Goal: Information Seeking & Learning: Understand process/instructions

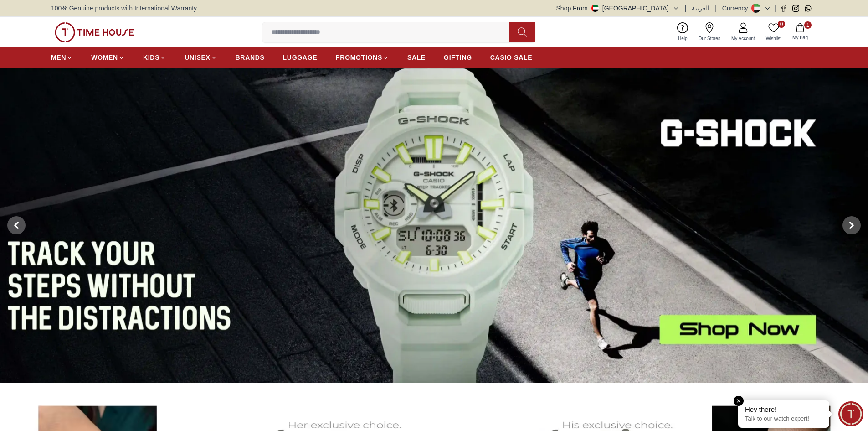
click at [809, 418] on p "Talk to our watch expert!" at bounding box center [783, 419] width 77 height 8
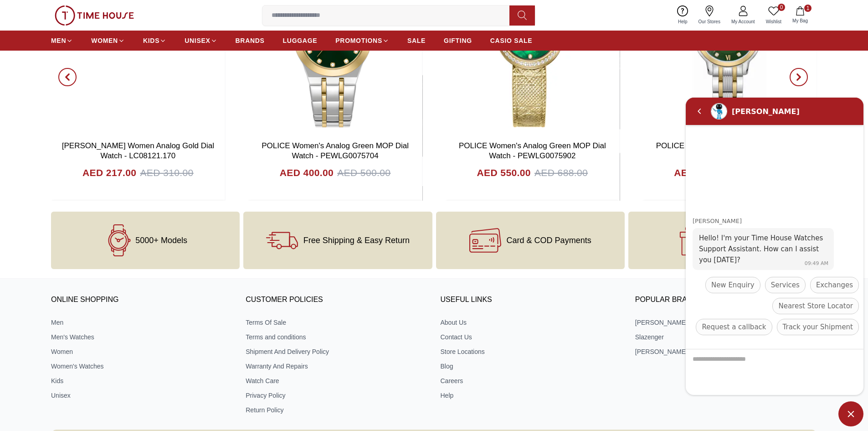
scroll to position [3707, 0]
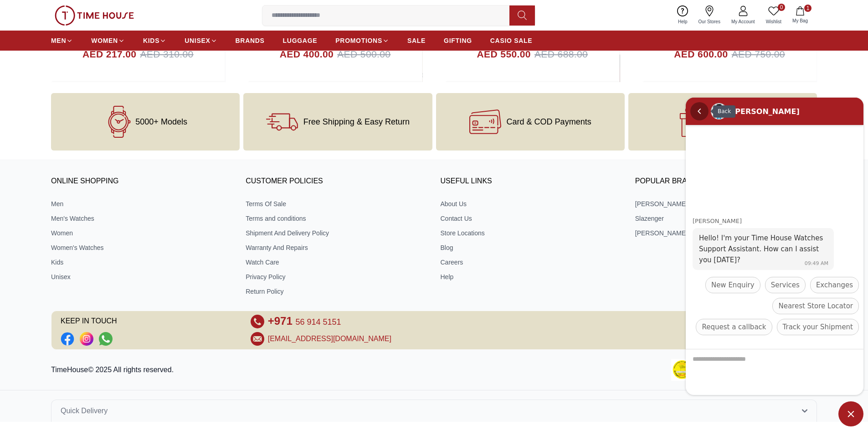
click at [698, 108] on em "Back" at bounding box center [699, 111] width 18 height 18
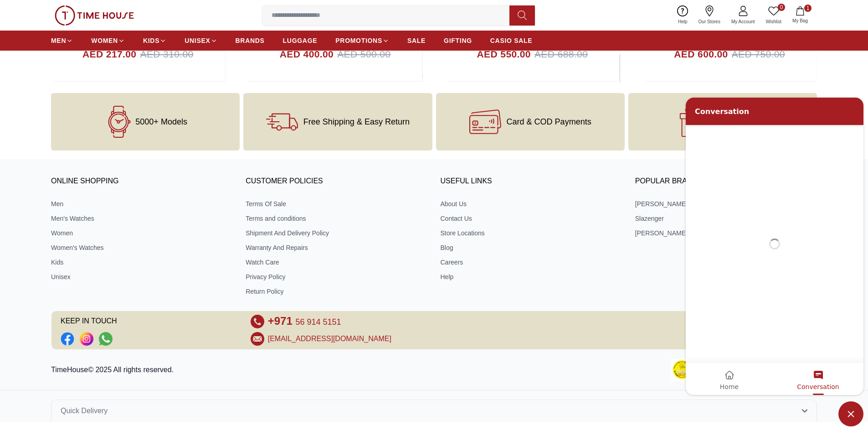
click at [698, 108] on div "Conversation" at bounding box center [752, 111] width 115 height 9
click at [846, 408] on span "Minimize live chat window" at bounding box center [850, 413] width 25 height 25
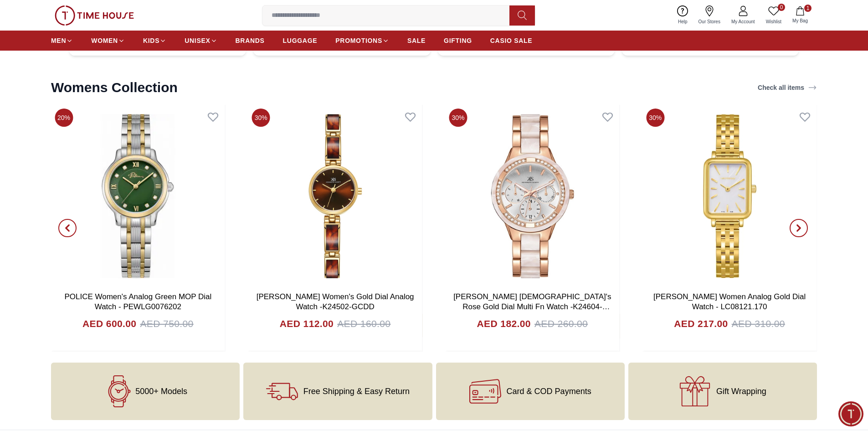
scroll to position [3434, 0]
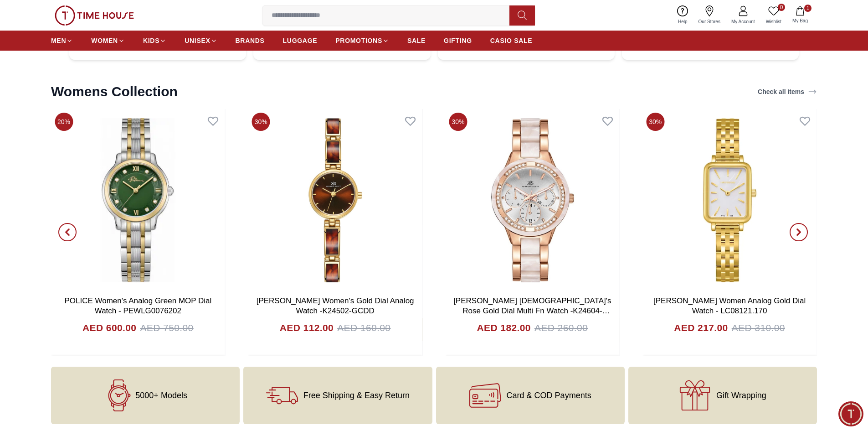
click at [82, 16] on img at bounding box center [94, 15] width 79 height 20
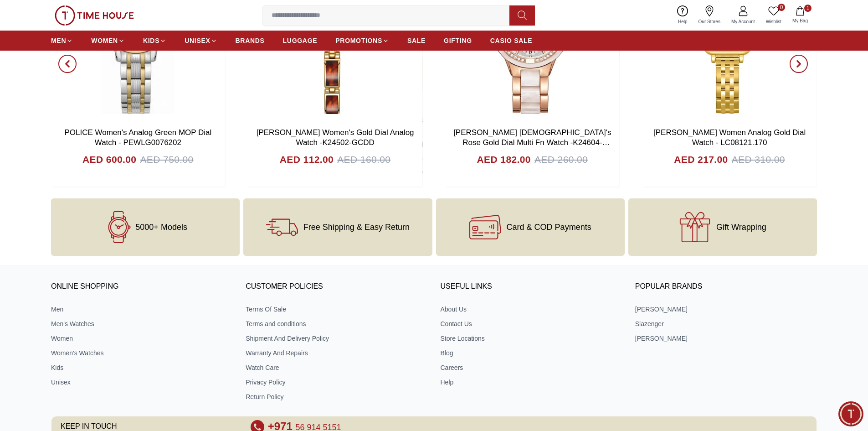
scroll to position [3707, 0]
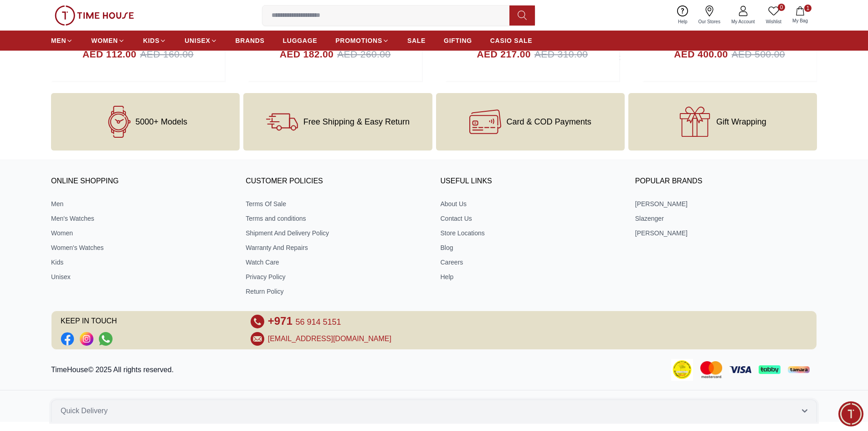
click at [802, 410] on icon "button" at bounding box center [804, 410] width 5 height 5
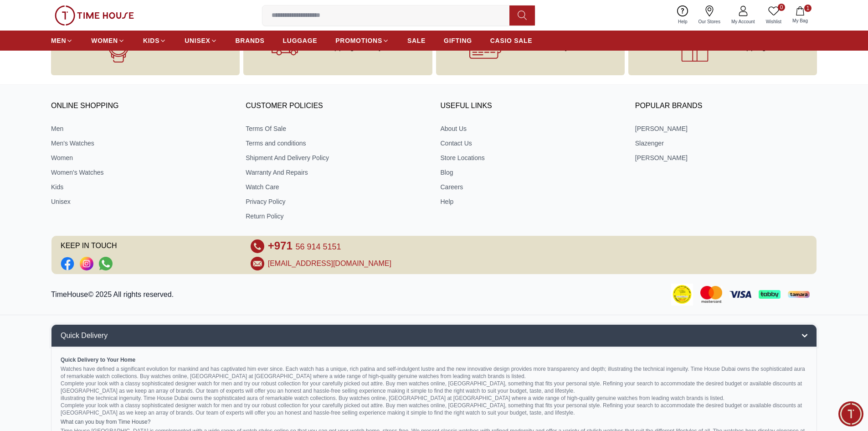
scroll to position [3766, 0]
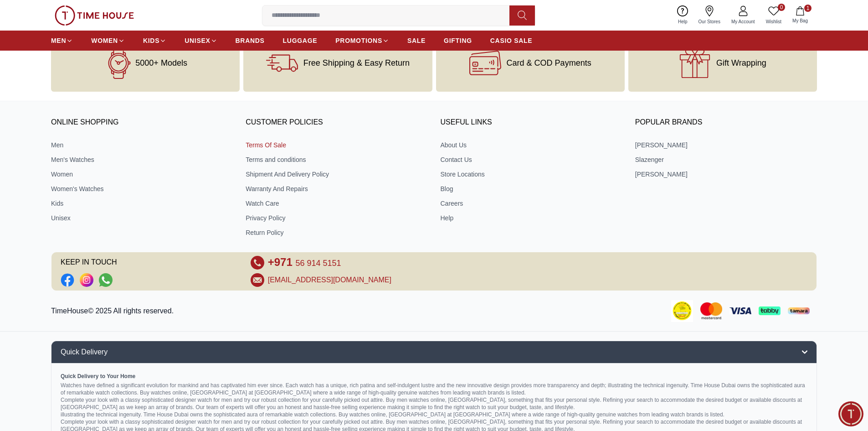
click at [258, 145] on link "Terms Of Sale" at bounding box center [337, 144] width 182 height 9
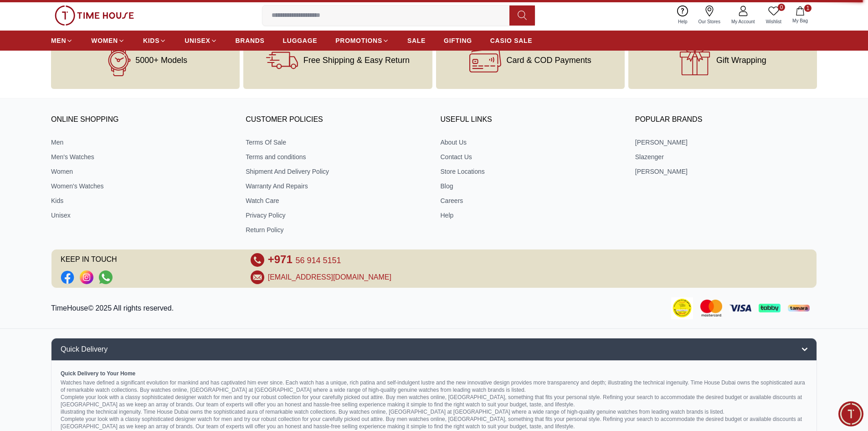
scroll to position [3812, 0]
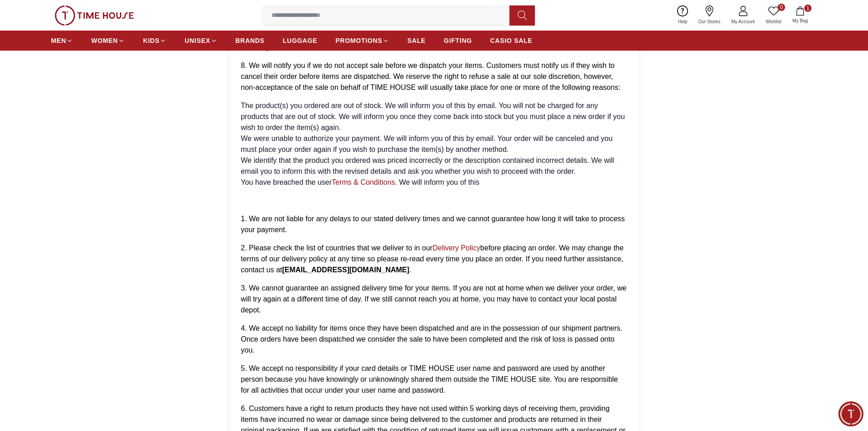
scroll to position [365, 0]
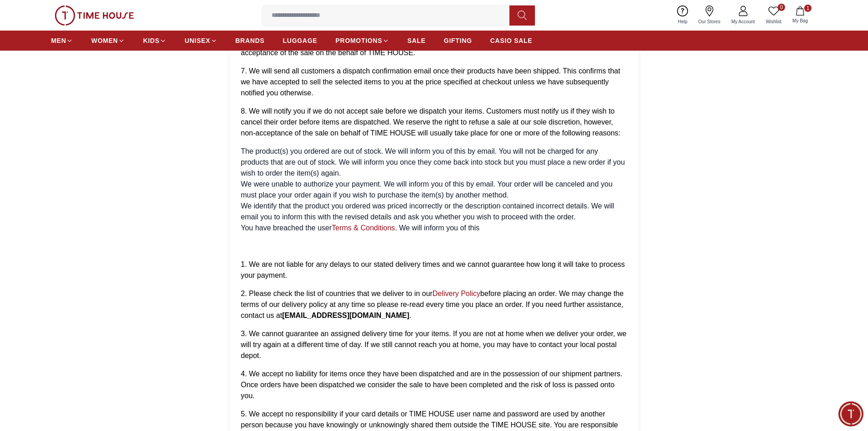
click at [803, 129] on section "TERMS OF SALE Please read these Terms and Conditions carefully as you must ackn…" at bounding box center [434, 146] width 868 height 816
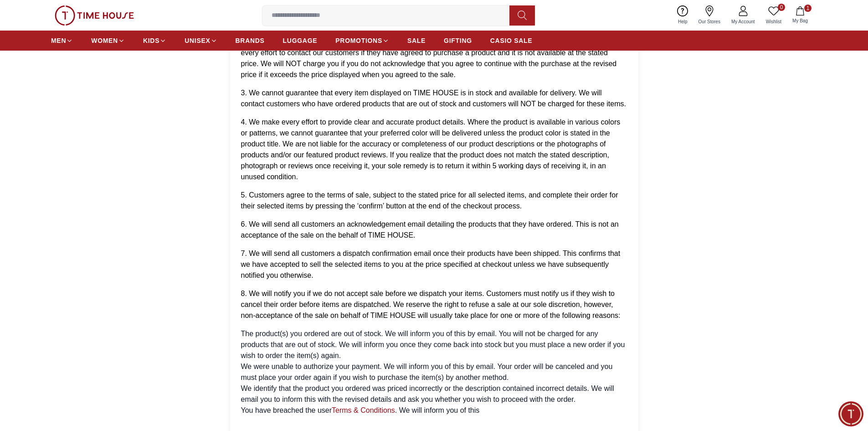
scroll to position [0, 0]
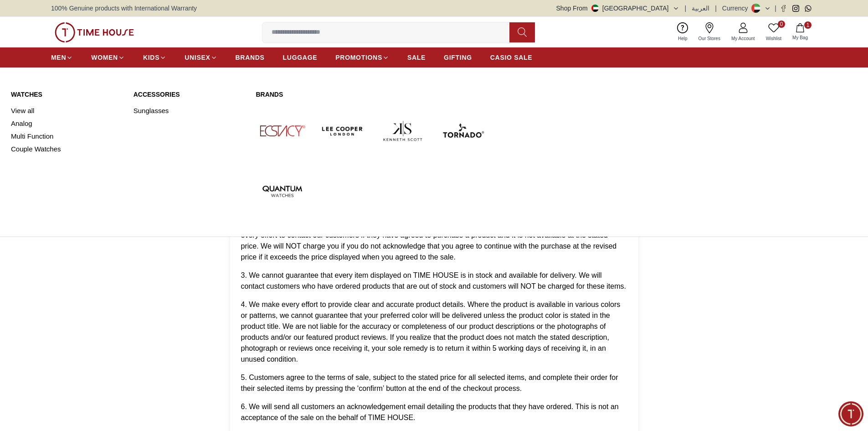
click at [473, 132] on img at bounding box center [462, 130] width 53 height 53
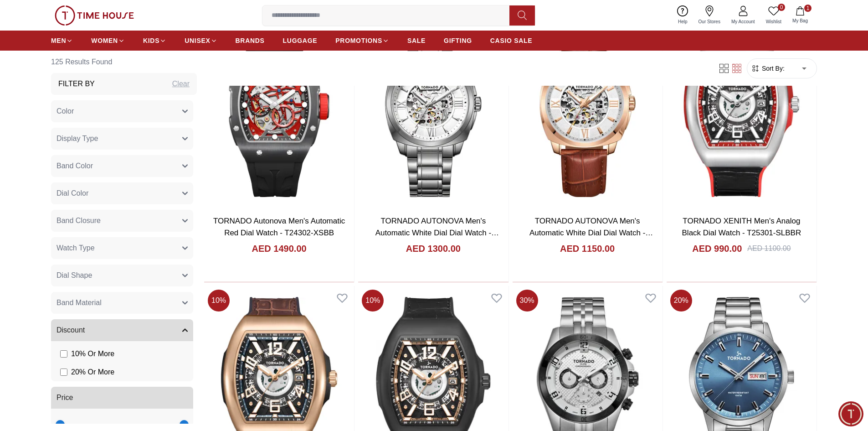
scroll to position [547, 0]
click at [169, 109] on button "Color" at bounding box center [122, 111] width 142 height 22
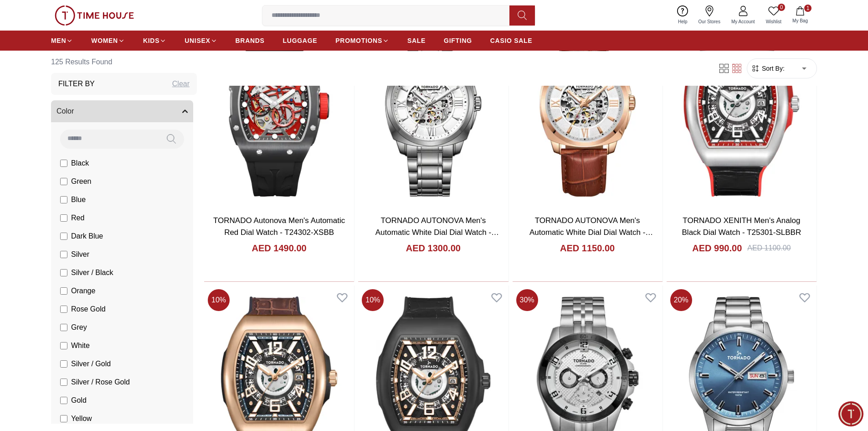
click at [169, 109] on button "Color" at bounding box center [122, 111] width 142 height 22
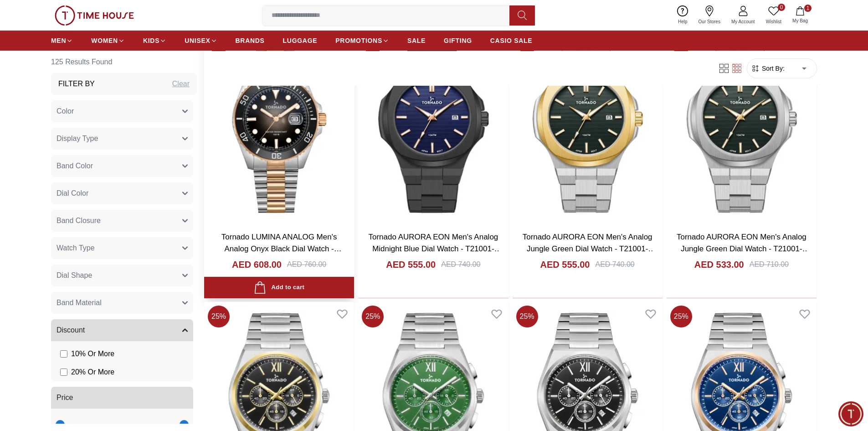
scroll to position [1094, 0]
